Goal: Transaction & Acquisition: Purchase product/service

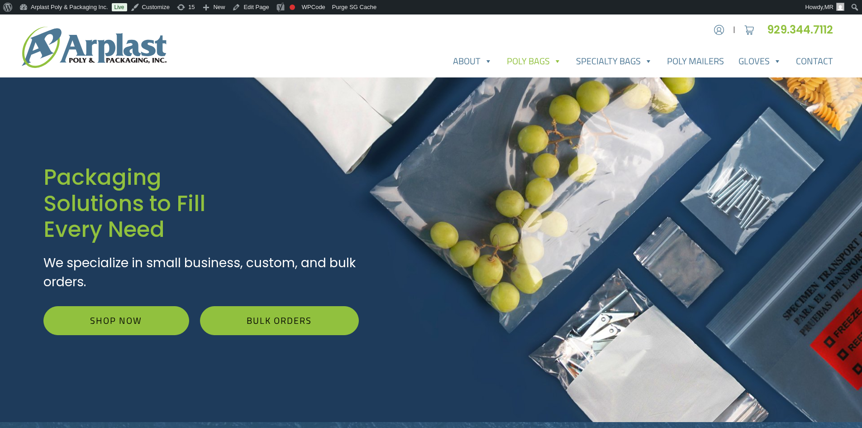
click at [545, 60] on link "Poly Bags" at bounding box center [533, 61] width 69 height 18
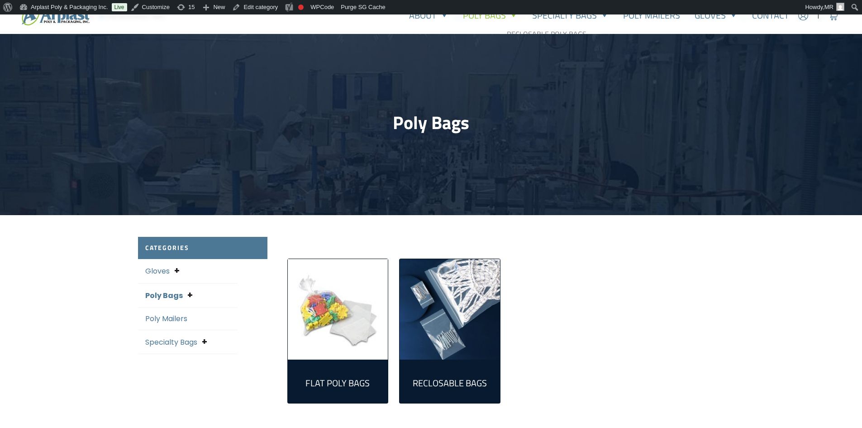
scroll to position [181, 0]
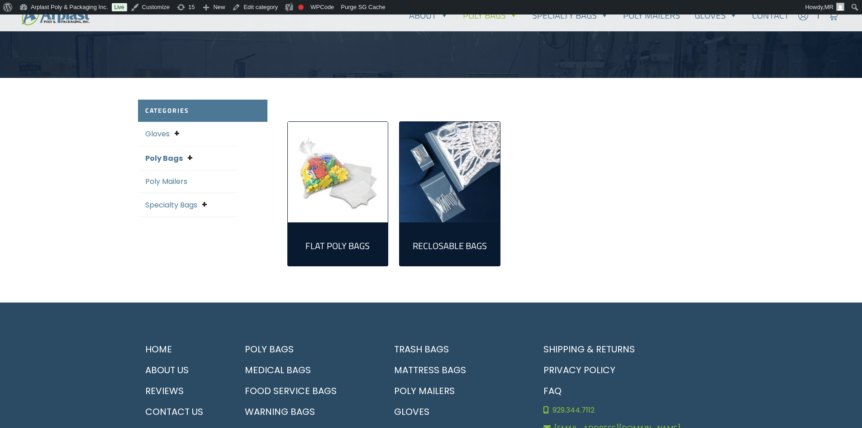
click at [454, 229] on link "Reclosable Bags (161)" at bounding box center [450, 243] width 86 height 29
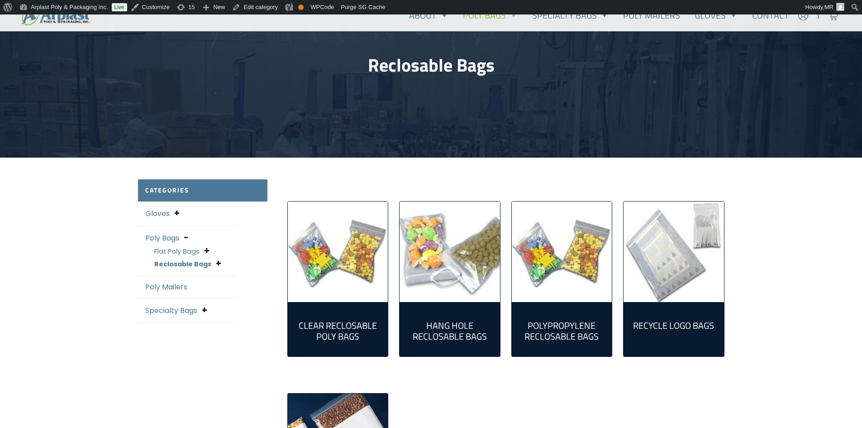
scroll to position [226, 0]
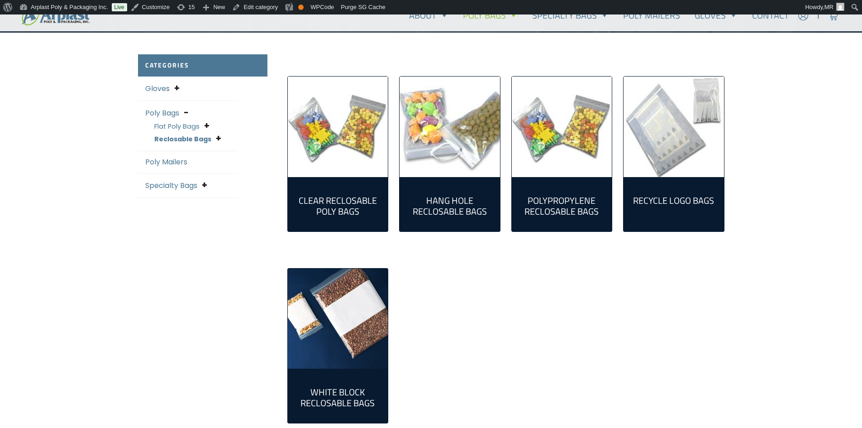
click at [333, 149] on img "Visit product category Clear Reclosable Poly Bags" at bounding box center [338, 126] width 100 height 100
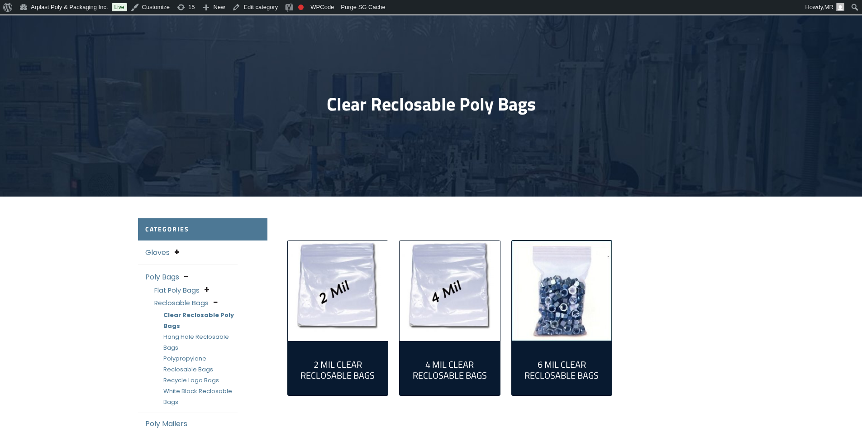
scroll to position [136, 0]
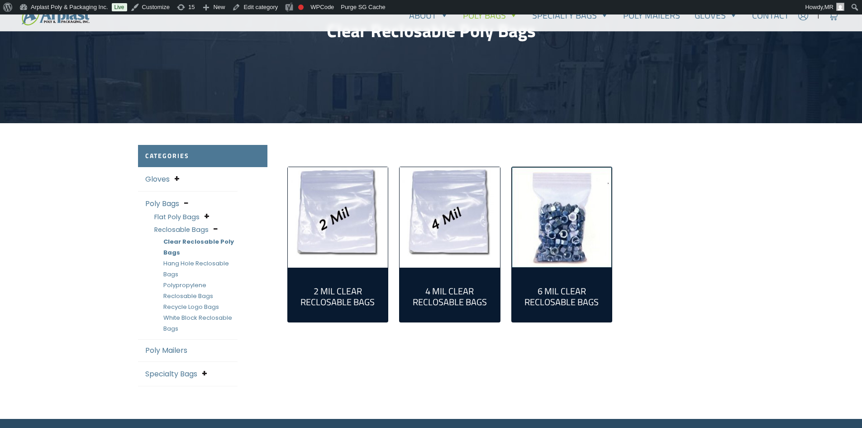
click at [338, 186] on img "Visit product category 2 Mil Clear Reclosable Bags" at bounding box center [338, 217] width 100 height 100
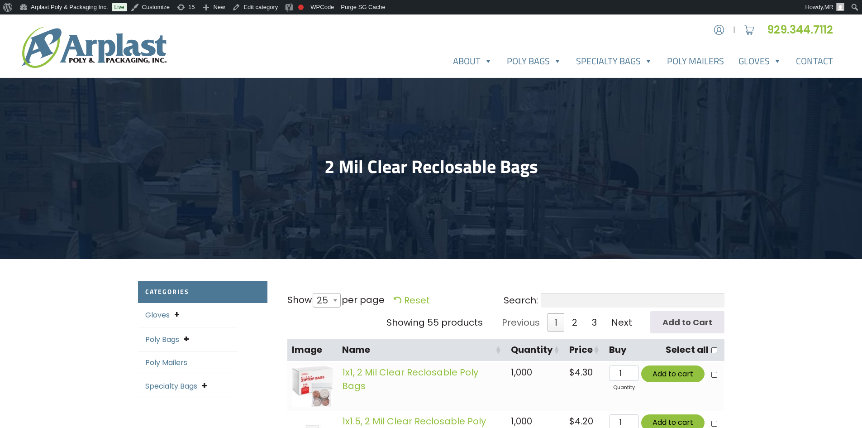
select select "25"
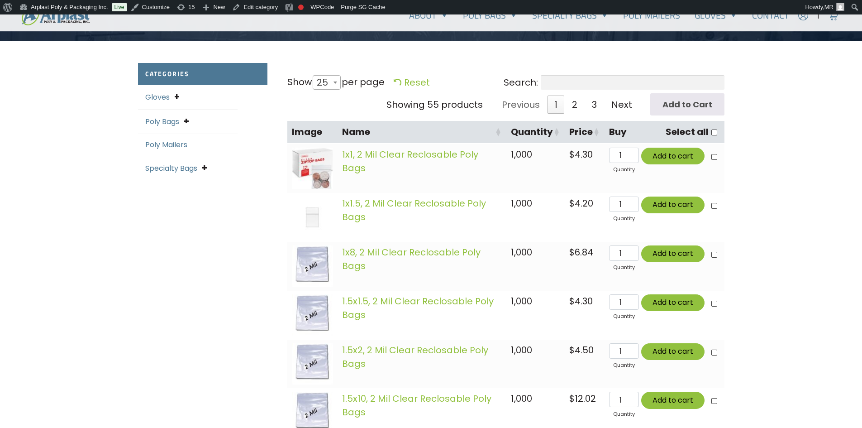
scroll to position [226, 0]
